Goal: Task Accomplishment & Management: Manage account settings

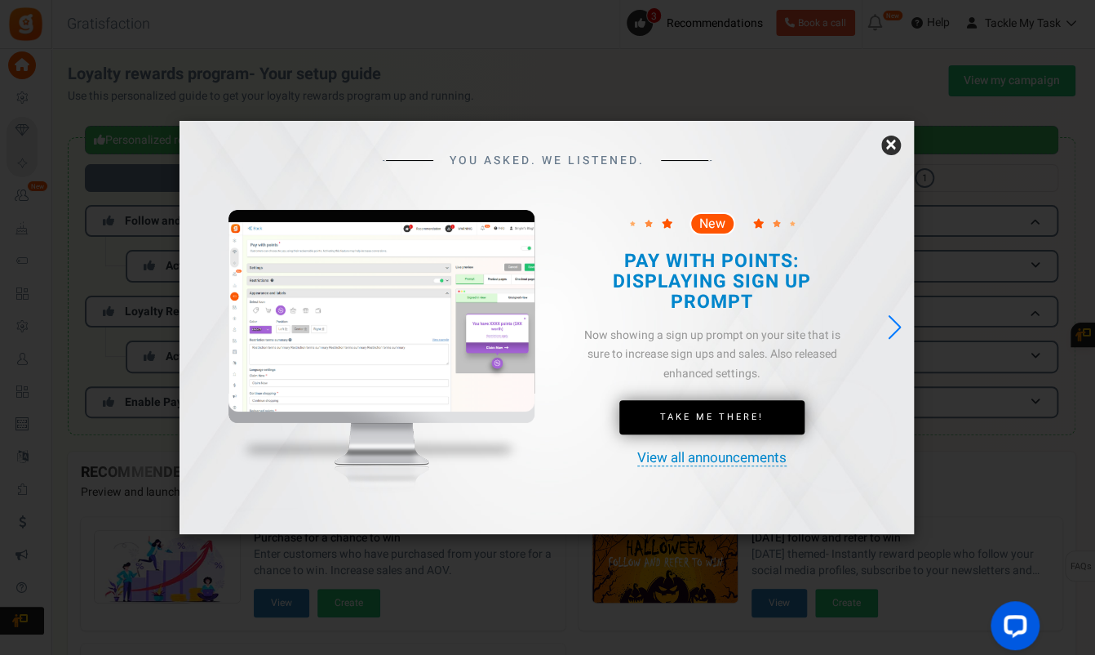
click at [888, 140] on link "×" at bounding box center [892, 145] width 20 height 20
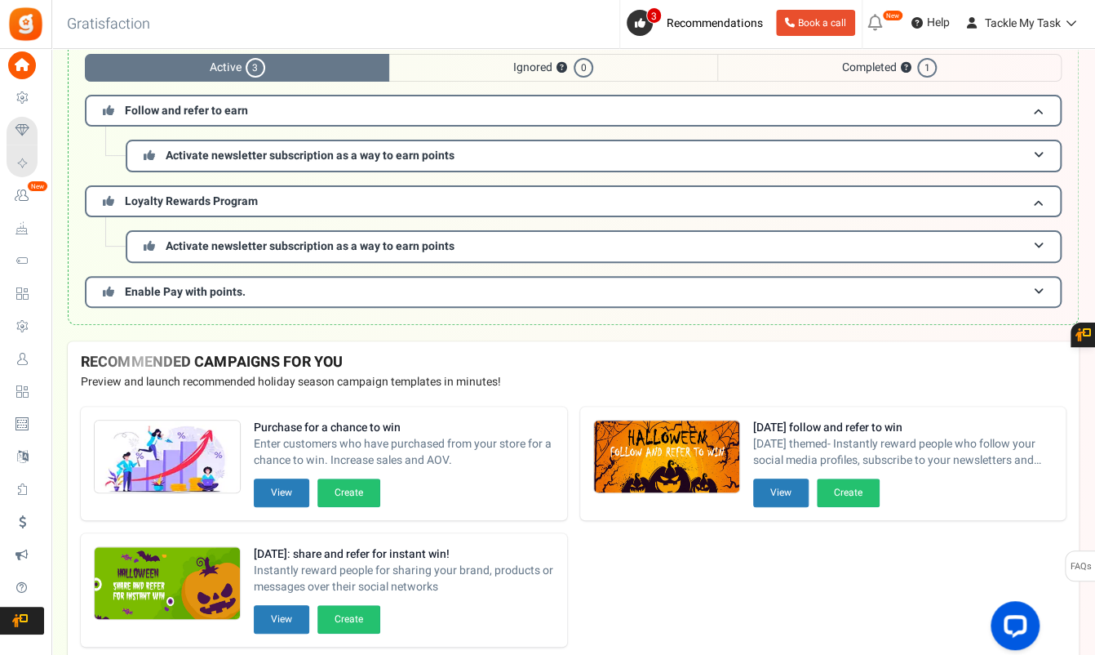
scroll to position [82, 0]
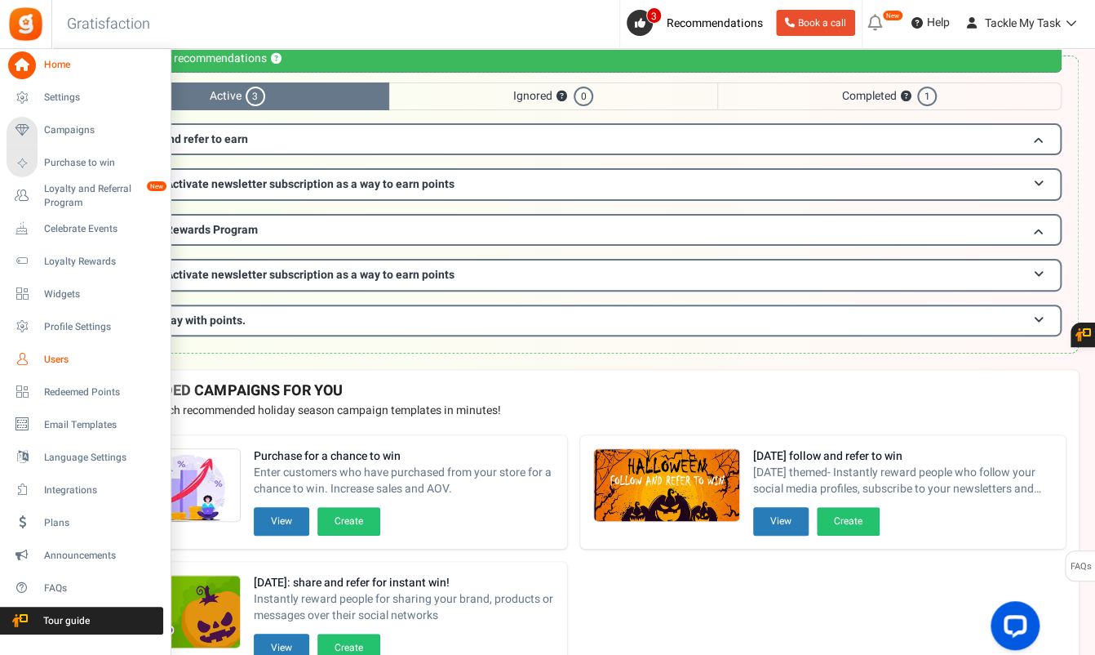
click at [59, 362] on span "Users" at bounding box center [101, 360] width 114 height 14
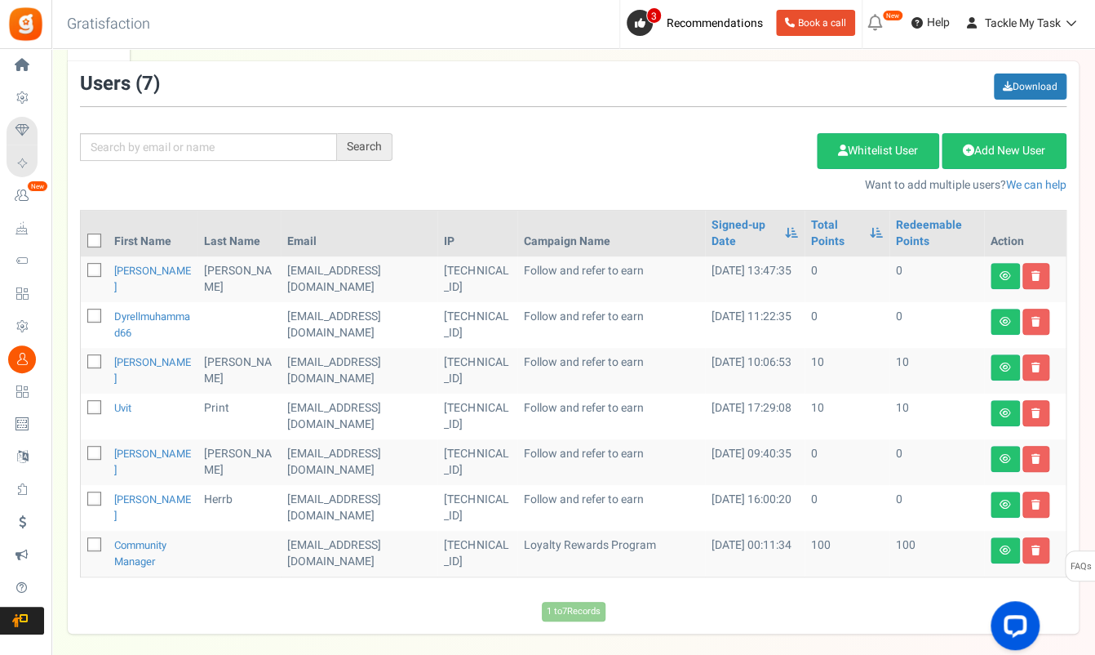
scroll to position [163, 0]
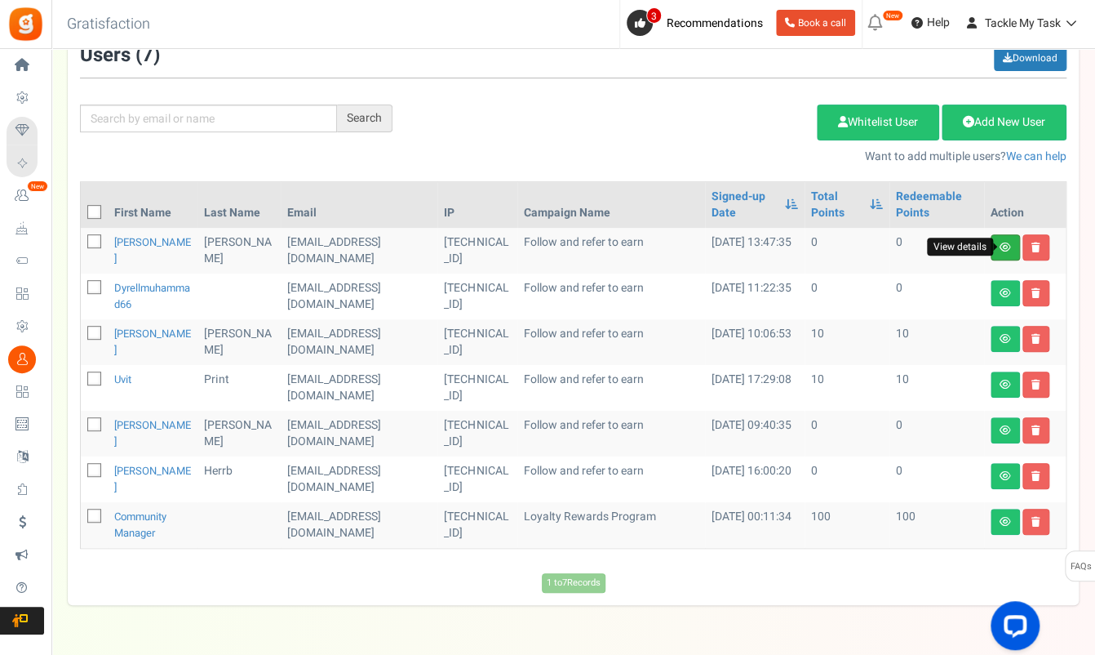
click at [1004, 246] on icon at bounding box center [1005, 247] width 11 height 10
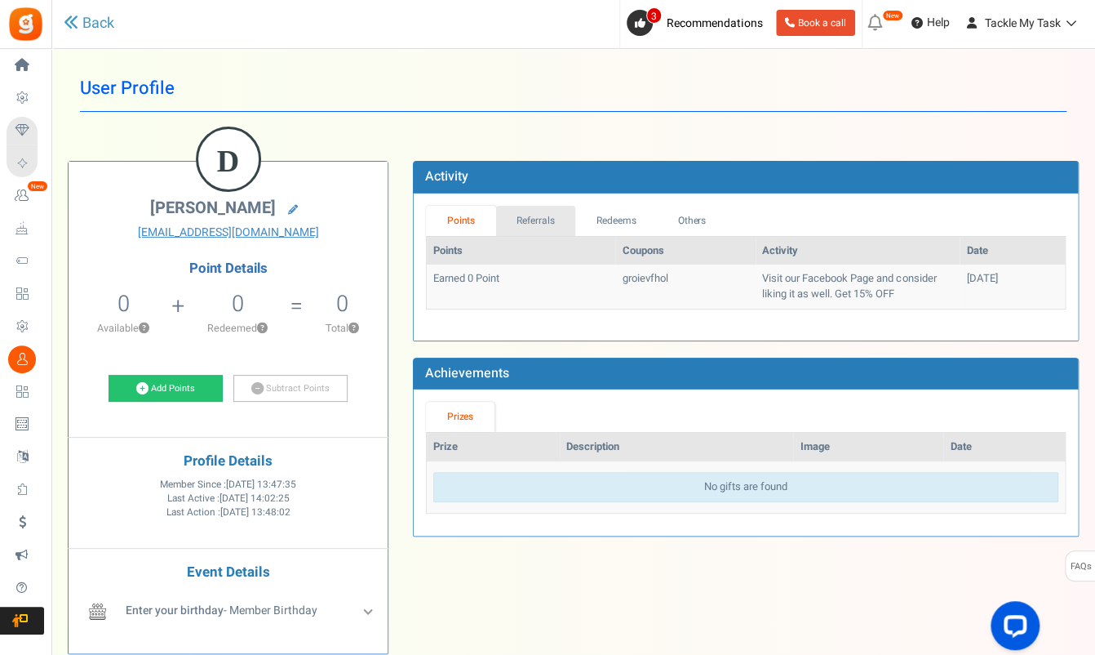
click at [531, 220] on link "Referrals" at bounding box center [536, 221] width 80 height 30
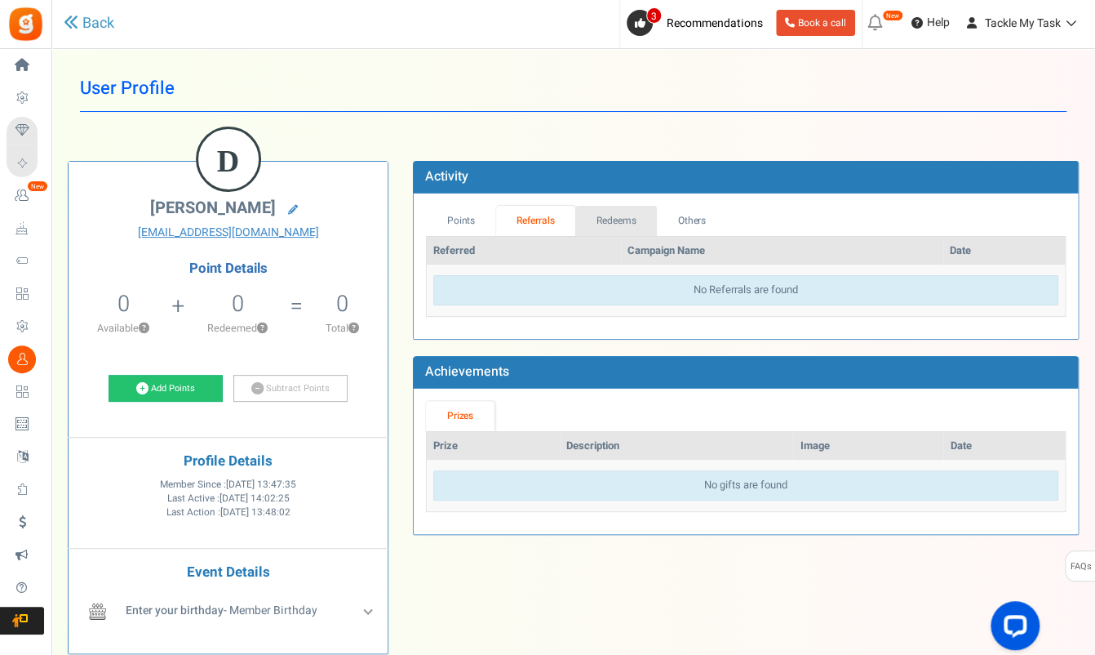
click at [631, 219] on link "Redeems" at bounding box center [616, 221] width 82 height 30
click at [683, 219] on link "Others" at bounding box center [691, 221] width 70 height 30
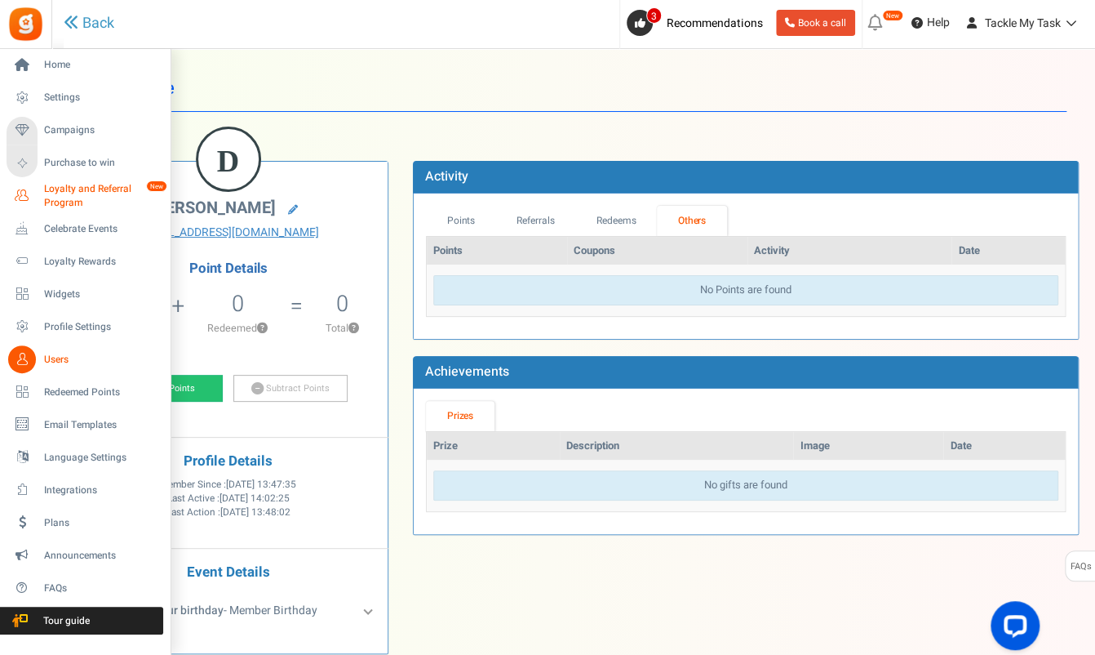
click at [75, 189] on span "Loyalty and Referral Program" at bounding box center [103, 196] width 119 height 28
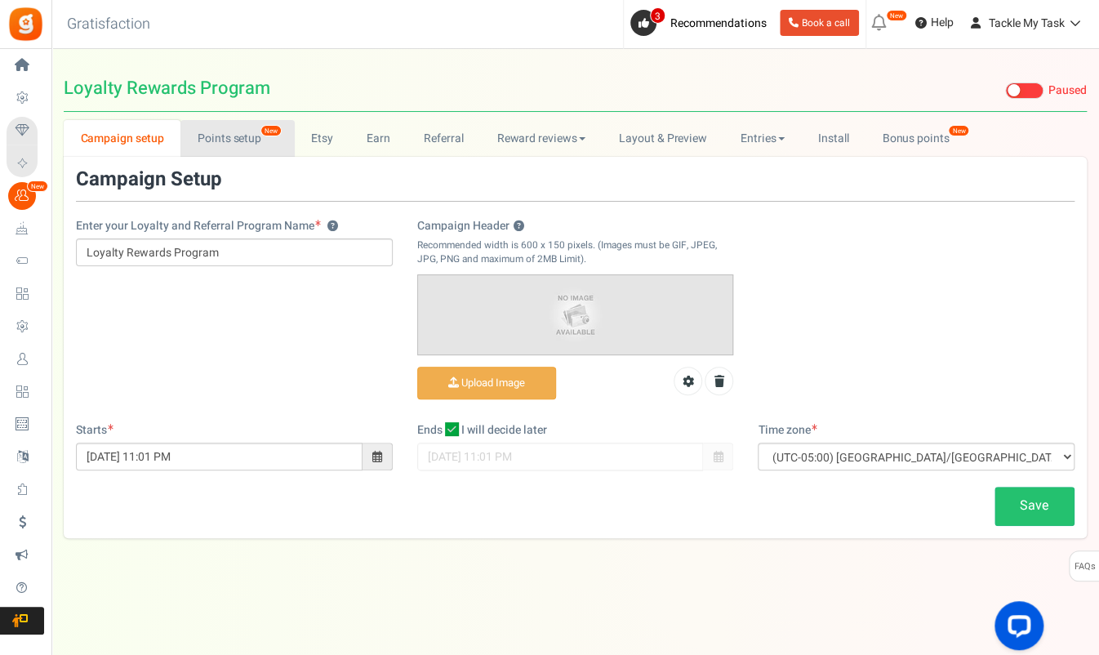
click at [260, 149] on link "Points setup New" at bounding box center [236, 138] width 113 height 37
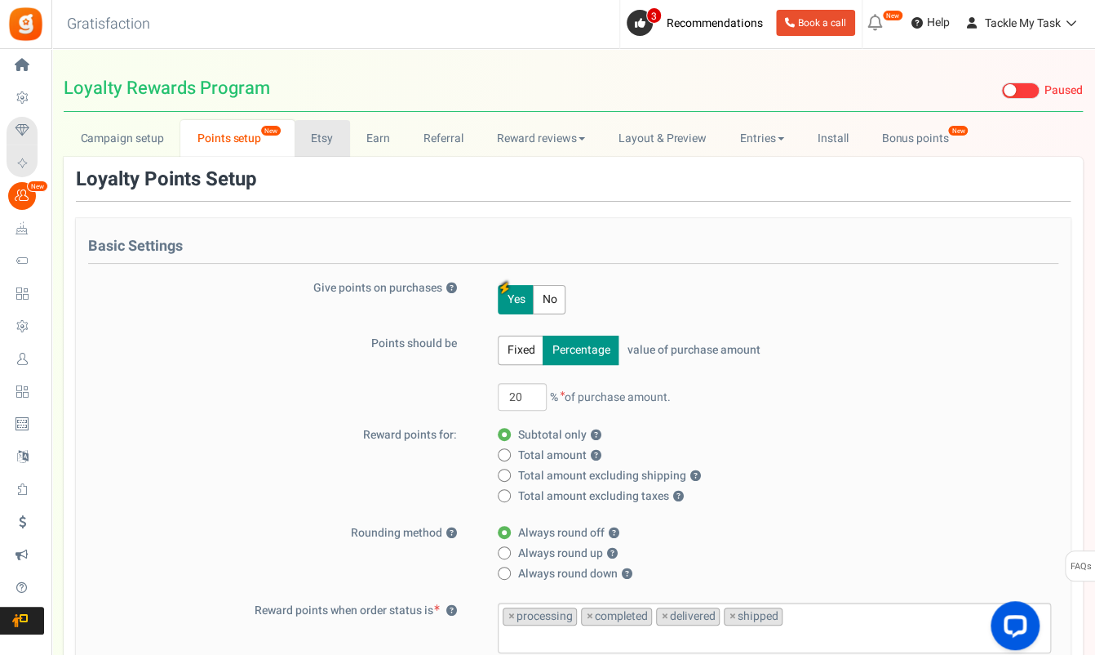
click at [316, 149] on link "Etsy" at bounding box center [323, 138] width 56 height 37
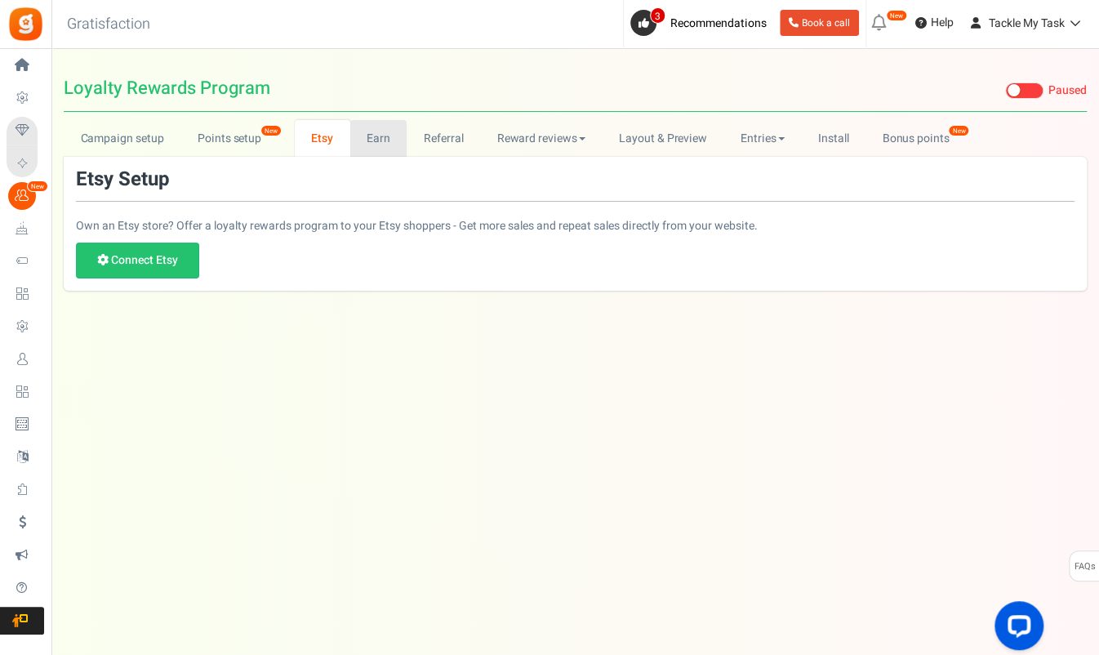
click at [356, 149] on link "Earn" at bounding box center [378, 138] width 57 height 37
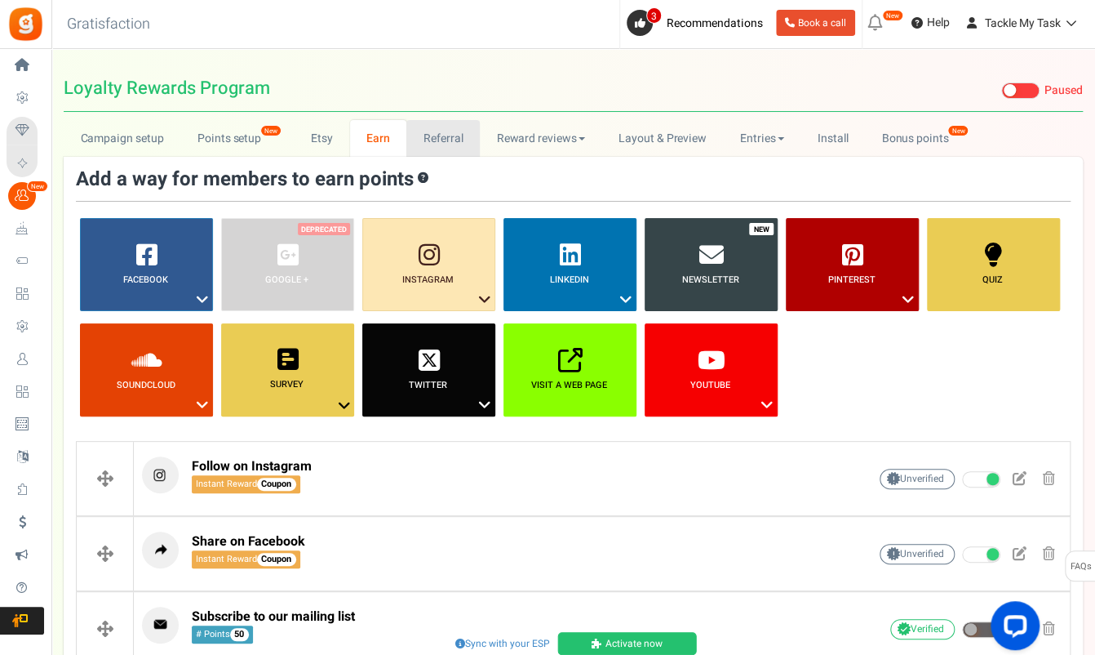
click at [442, 131] on link "Referral" at bounding box center [442, 138] width 73 height 37
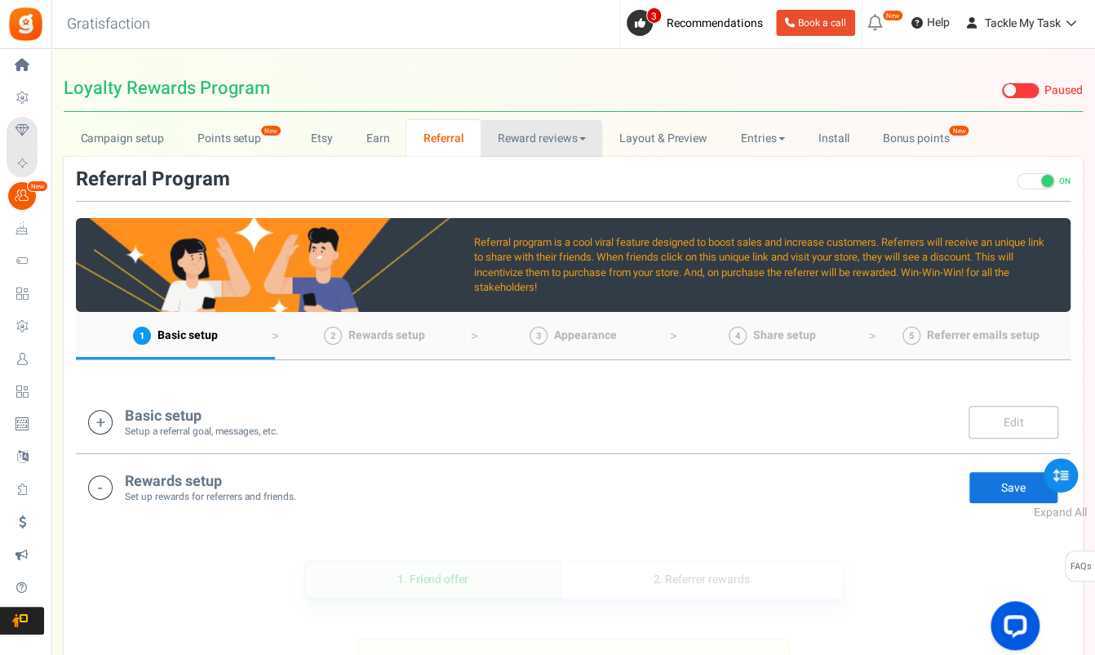
click at [534, 144] on link "Reward reviews" at bounding box center [542, 138] width 122 height 37
click at [642, 143] on link "Layout & Preview" at bounding box center [663, 138] width 122 height 37
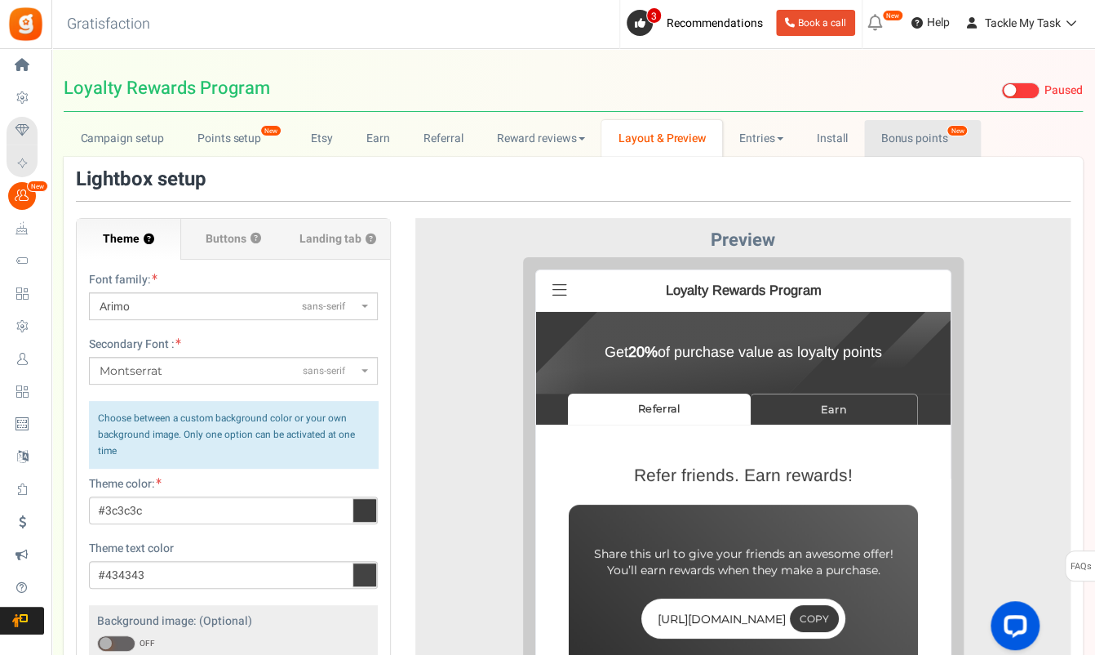
click at [913, 133] on link "Bonus points New" at bounding box center [922, 138] width 117 height 37
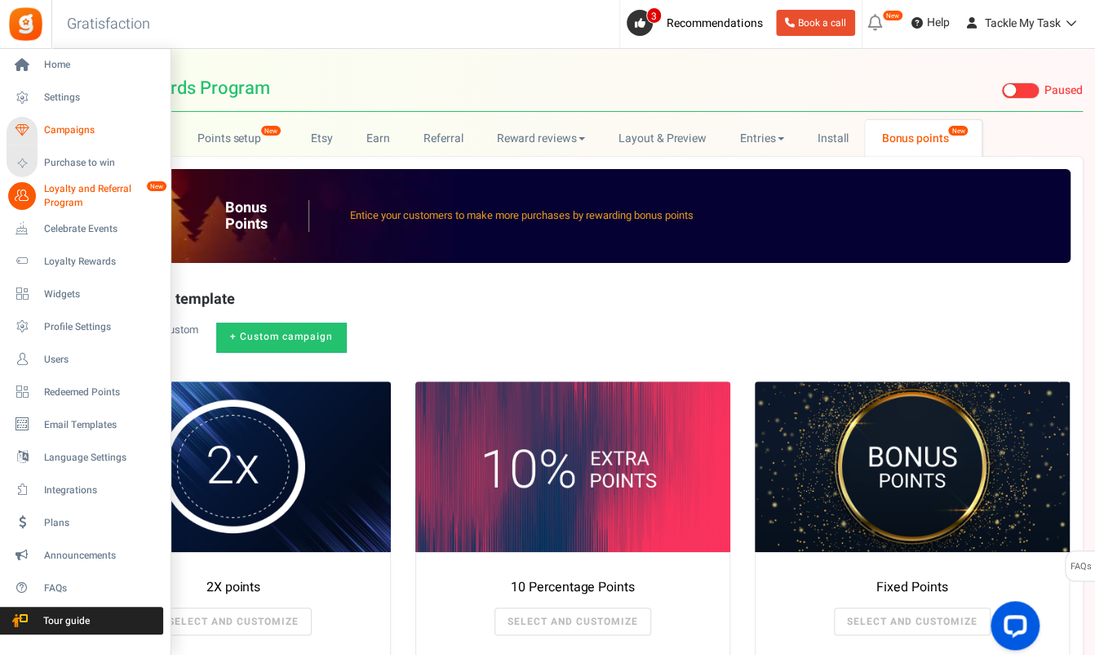
click at [79, 134] on span "Campaigns" at bounding box center [101, 130] width 114 height 14
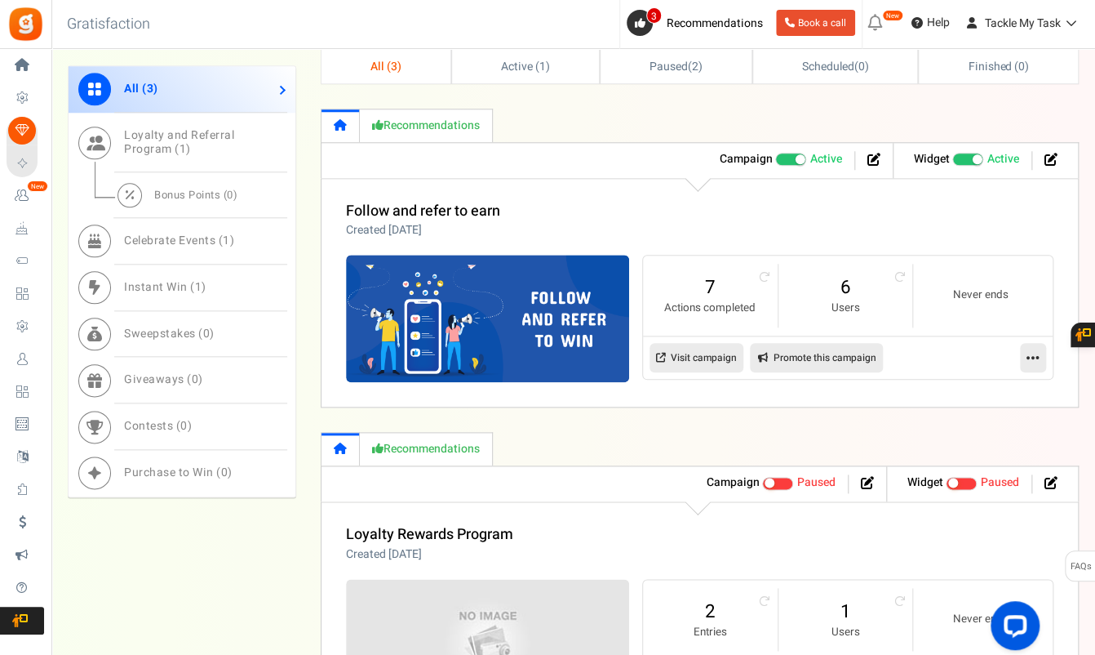
scroll to position [653, 0]
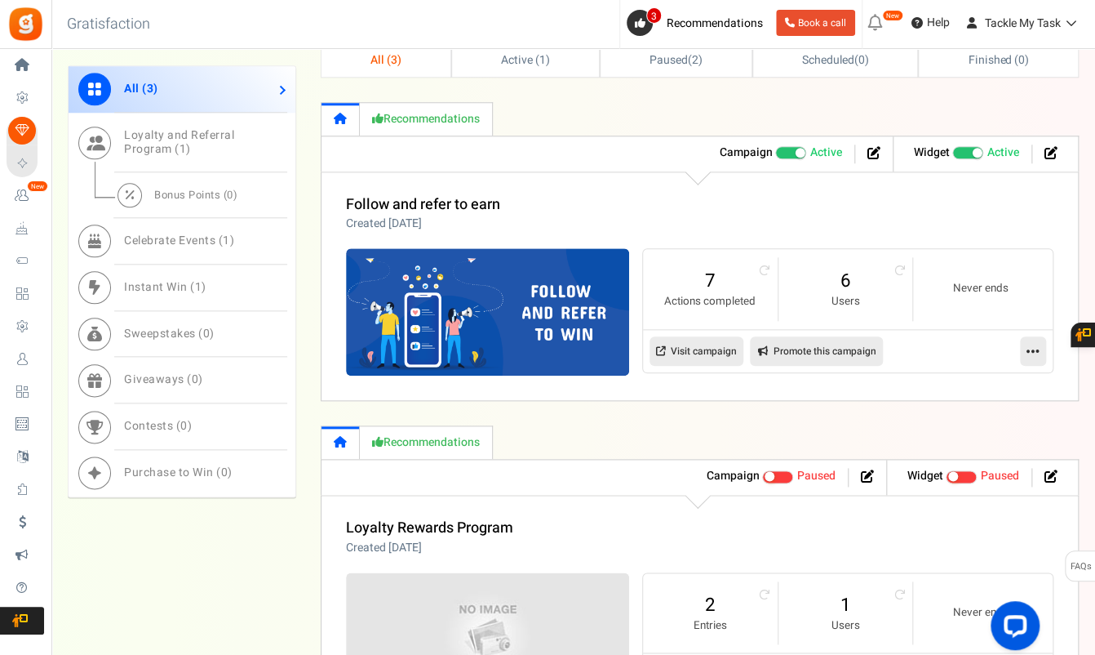
click at [850, 301] on small "Users" at bounding box center [846, 302] width 102 height 16
click at [851, 278] on link "6" at bounding box center [846, 281] width 102 height 26
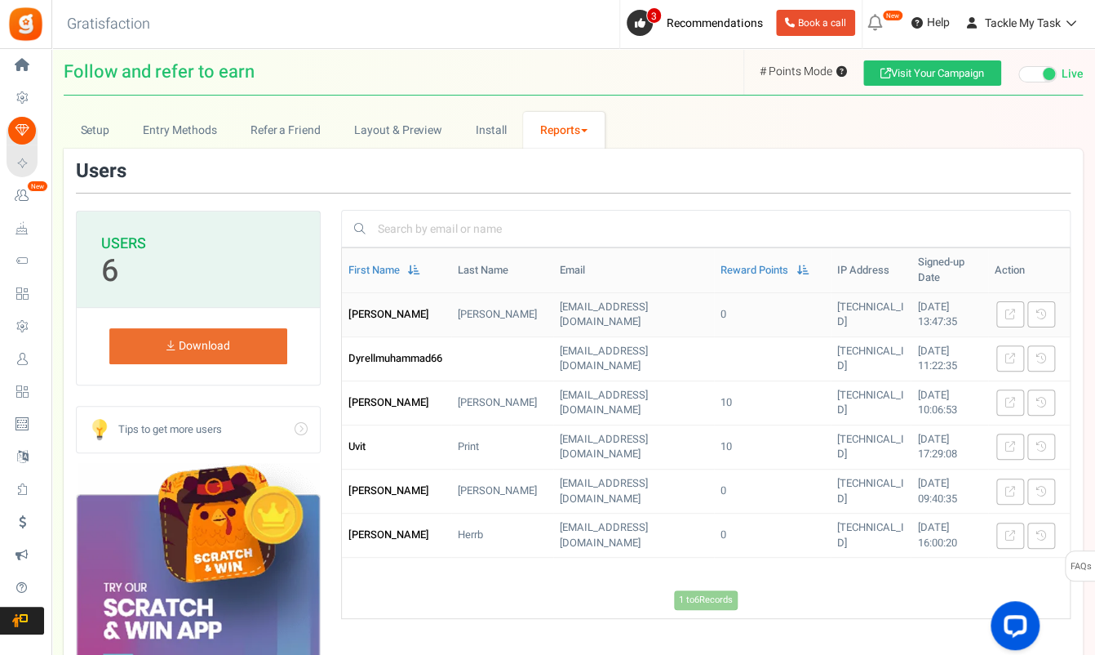
click at [361, 306] on span "[PERSON_NAME]" at bounding box center [389, 314] width 81 height 16
click at [1041, 309] on icon at bounding box center [1042, 314] width 10 height 10
